Goal: Information Seeking & Learning: Find specific fact

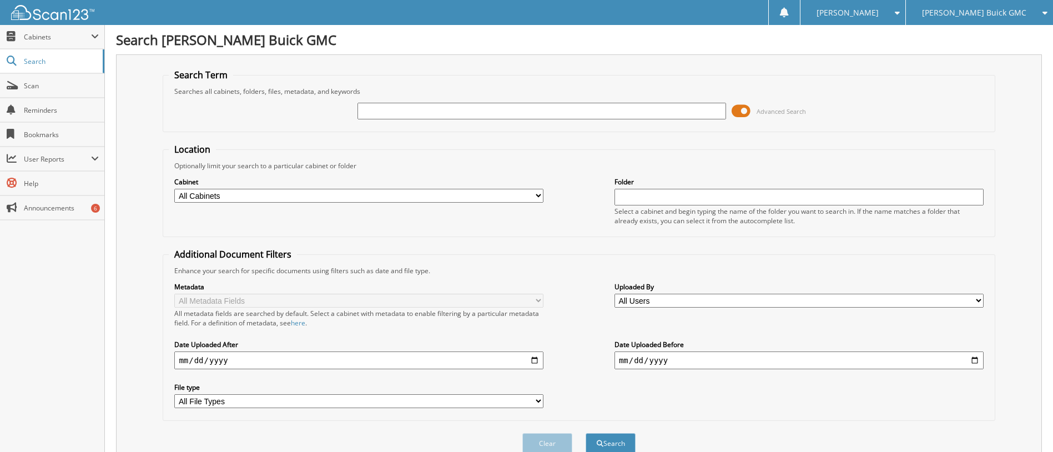
click at [249, 194] on select "All Cabinets ARCHIVE SERVICE RO CAR DEALS RENTAL FORMS SERVICE RO AUTOMATE Need…" at bounding box center [358, 196] width 369 height 14
select select "3071"
click at [174, 189] on select "All Cabinets ARCHIVE SERVICE RO CAR DEALS RENTAL FORMS SERVICE RO AUTOMATE Need…" at bounding box center [358, 196] width 369 height 14
click at [375, 100] on div "Advanced Search" at bounding box center [579, 111] width 820 height 30
click at [384, 114] on input "text" at bounding box center [541, 111] width 369 height 17
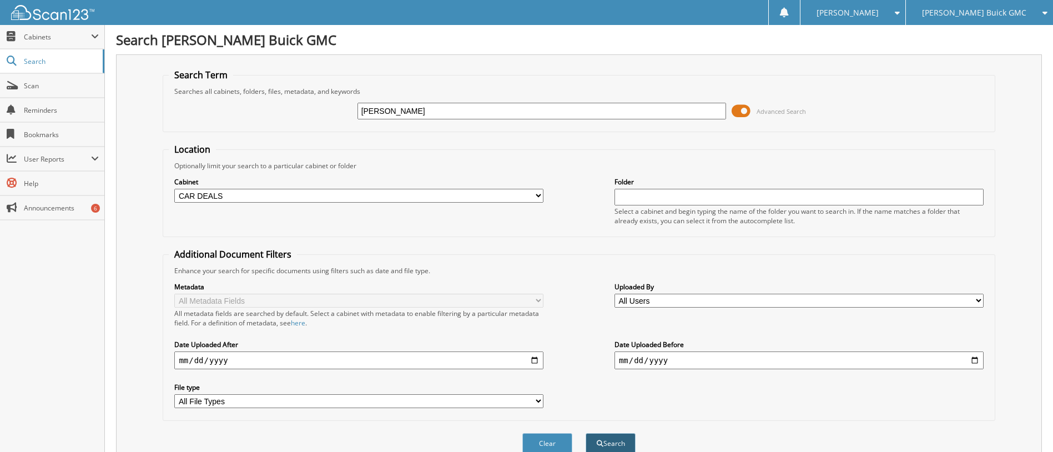
type input "[PERSON_NAME]"
click at [616, 439] on button "Search" at bounding box center [610, 443] width 50 height 21
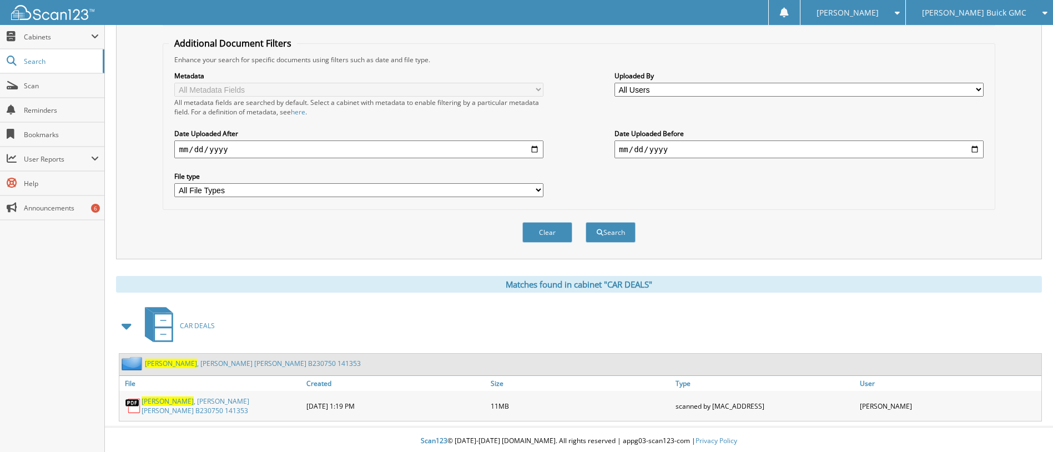
scroll to position [212, 0]
click at [155, 403] on span "[PERSON_NAME]" at bounding box center [167, 399] width 52 height 9
